Goal: Navigation & Orientation: Find specific page/section

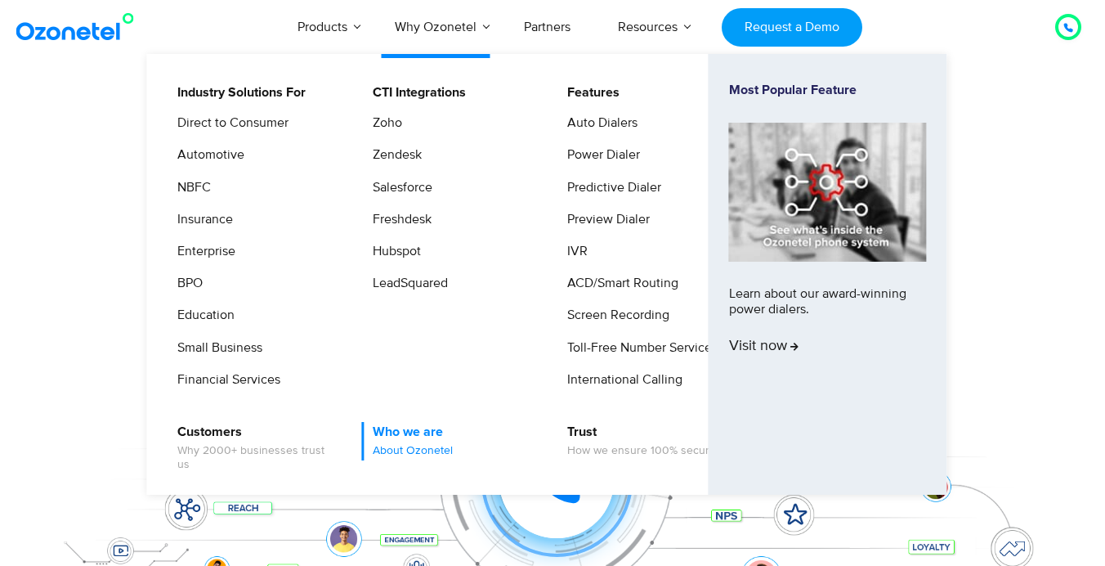
click at [411, 450] on span "About Ozonetel" at bounding box center [413, 451] width 80 height 14
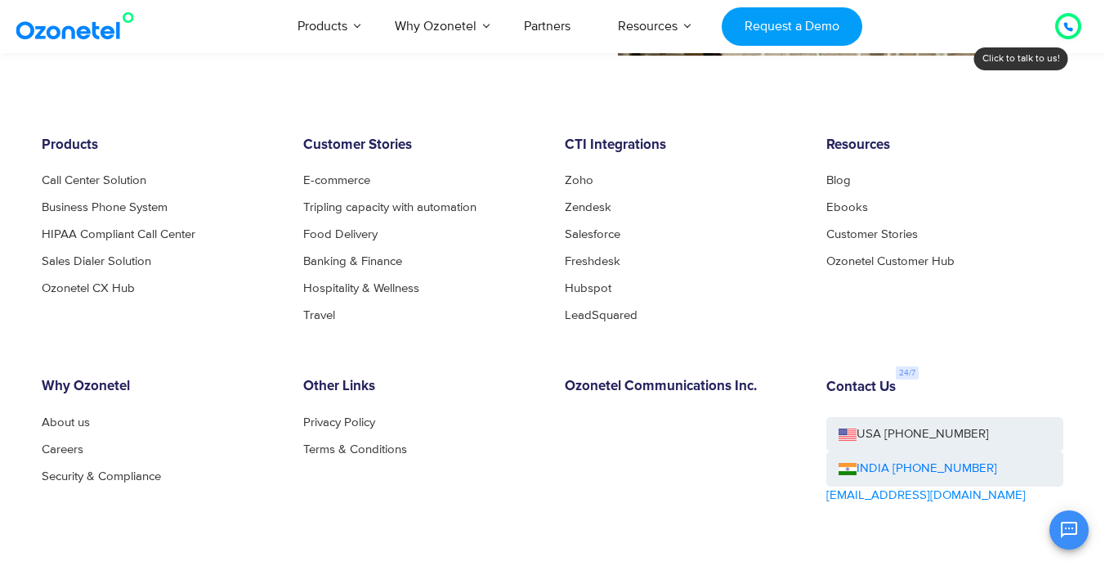
scroll to position [1700, 0]
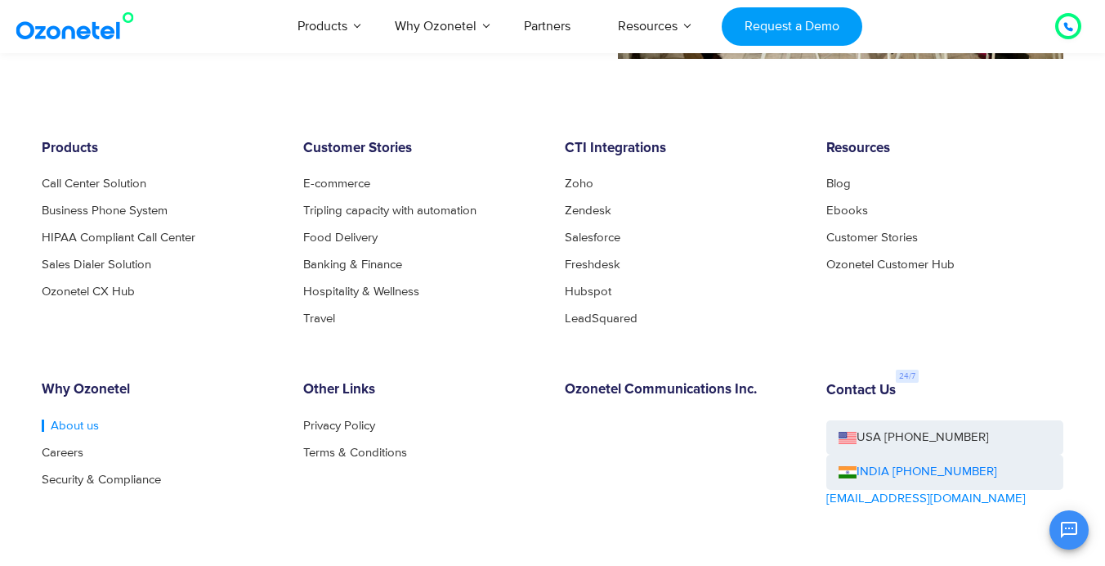
click at [54, 426] on link "About us" at bounding box center [70, 425] width 57 height 12
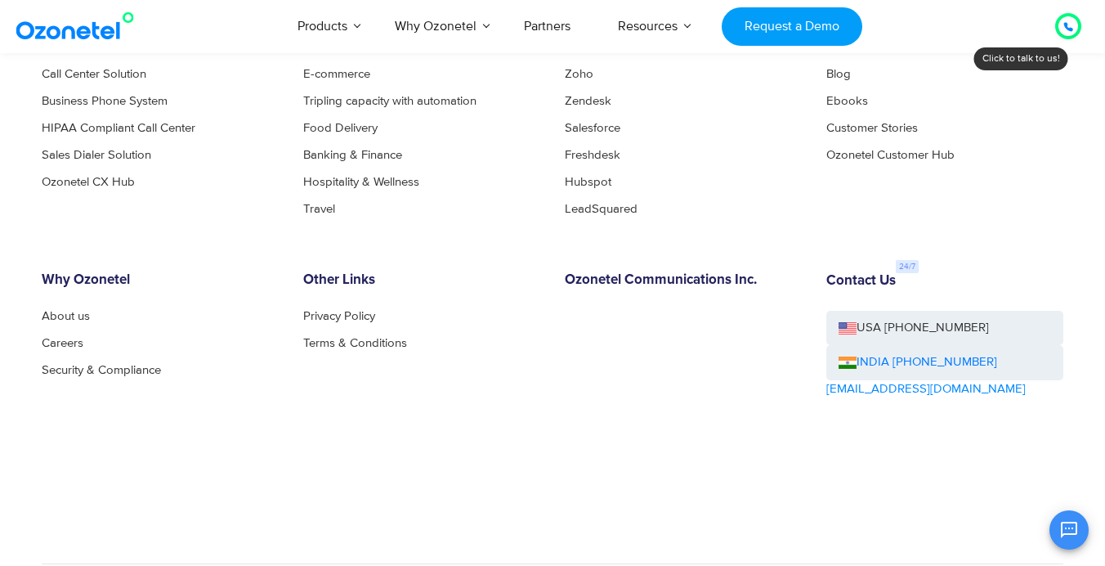
scroll to position [1811, 0]
click at [60, 343] on link "Careers" at bounding box center [67, 341] width 51 height 12
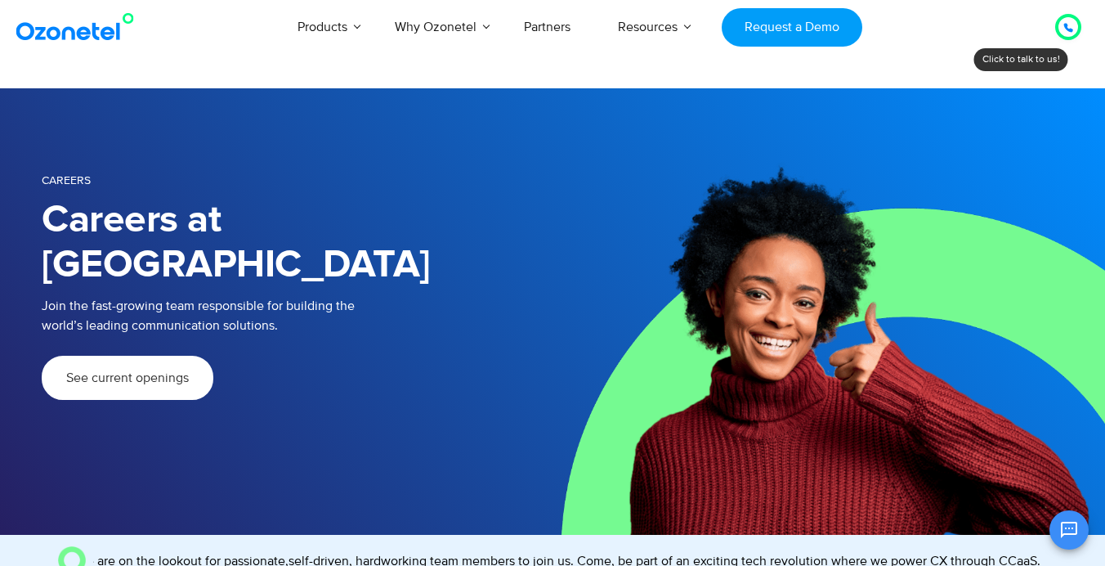
click at [99, 26] on img at bounding box center [78, 26] width 132 height 29
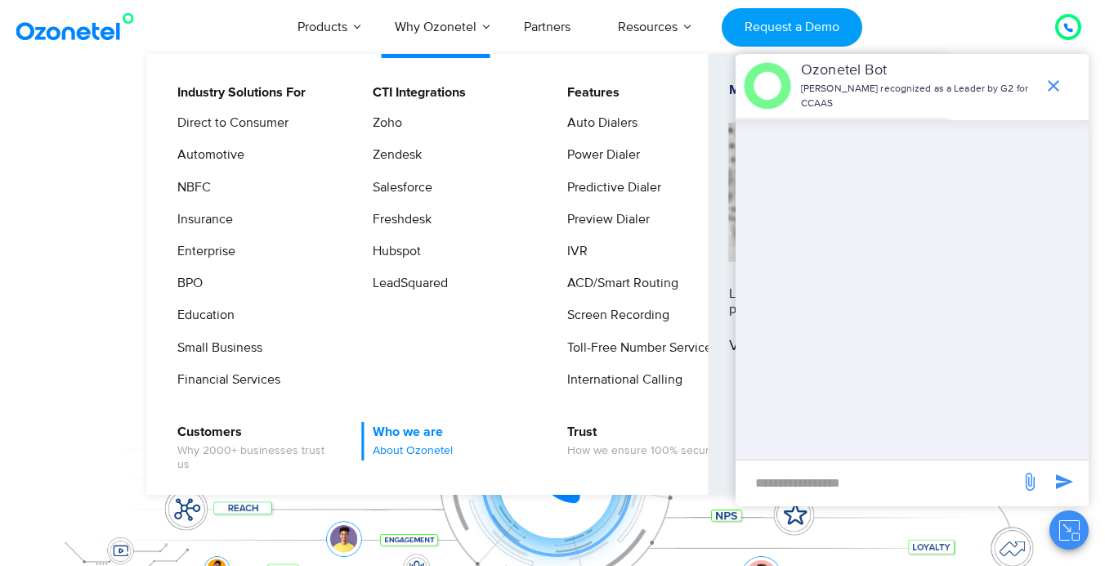
click at [415, 432] on link "Who we are About Ozonetel" at bounding box center [408, 441] width 93 height 38
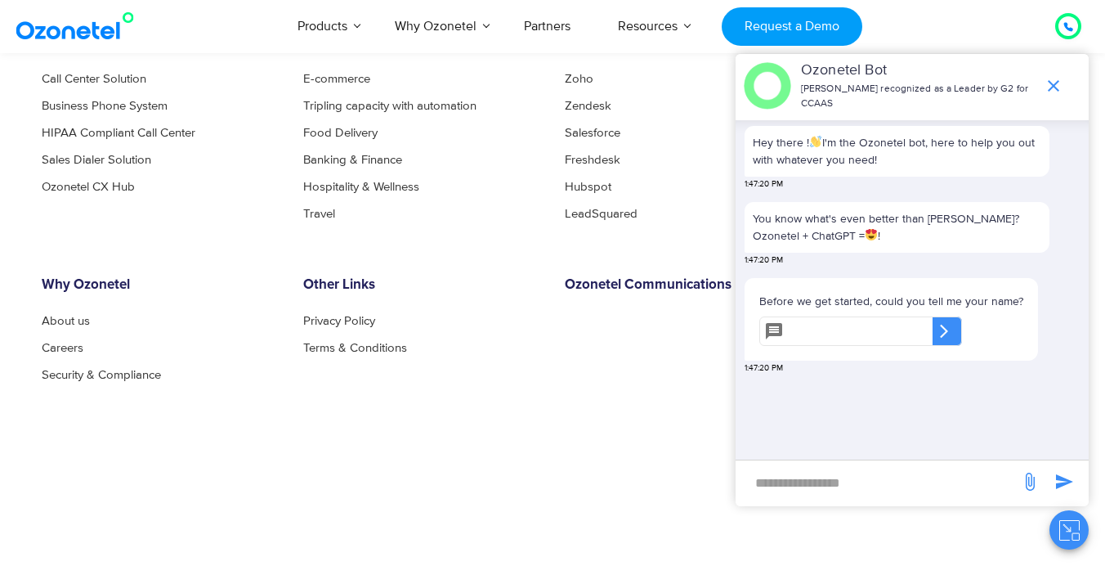
scroll to position [1867, 0]
